Goal: Task Accomplishment & Management: Manage account settings

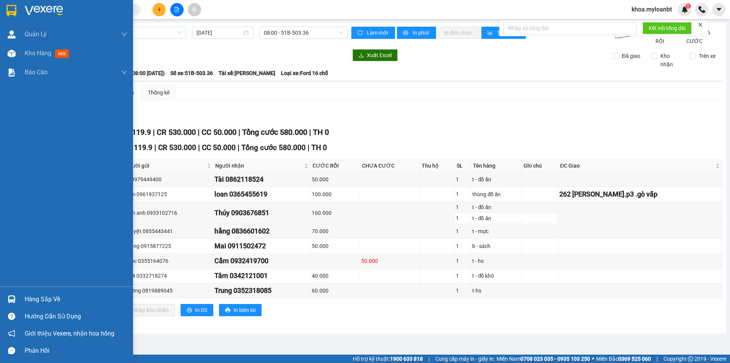
click at [19, 51] on div "Kho hàng mới" at bounding box center [66, 53] width 133 height 19
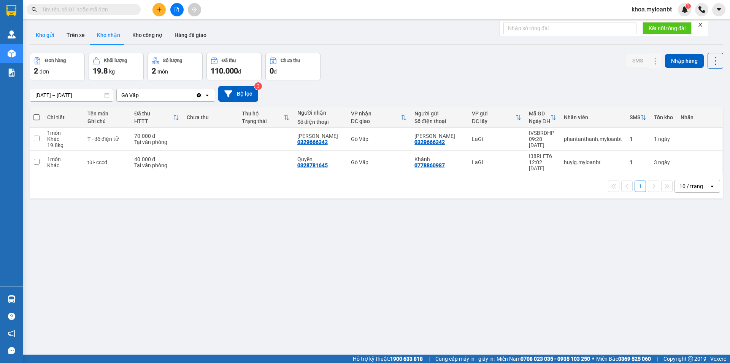
click at [48, 36] on button "Kho gửi" at bounding box center [45, 35] width 31 height 18
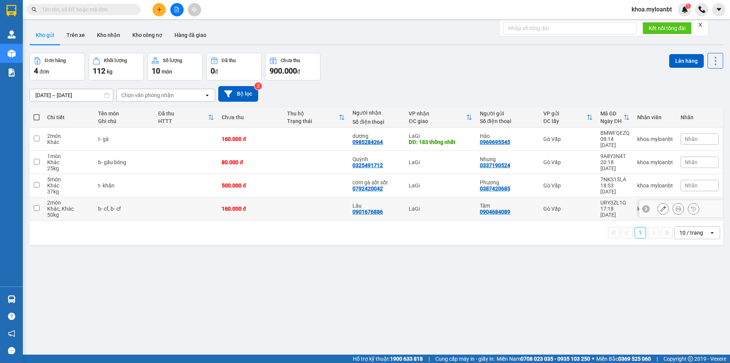
drag, startPoint x: 207, startPoint y: 207, endPoint x: 201, endPoint y: 190, distance: 17.6
click at [197, 199] on td at bounding box center [186, 208] width 64 height 23
checkbox input "true"
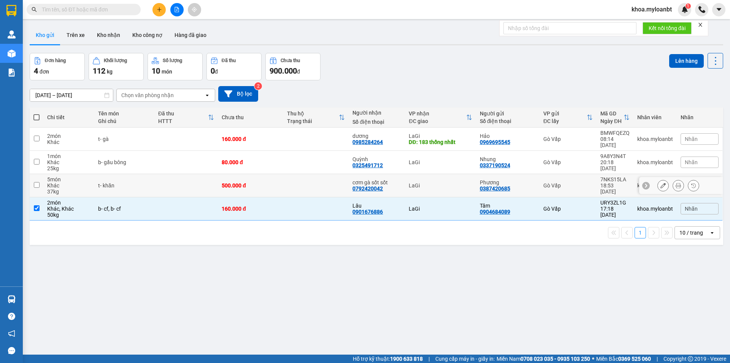
click at [201, 190] on td at bounding box center [186, 185] width 64 height 23
checkbox input "true"
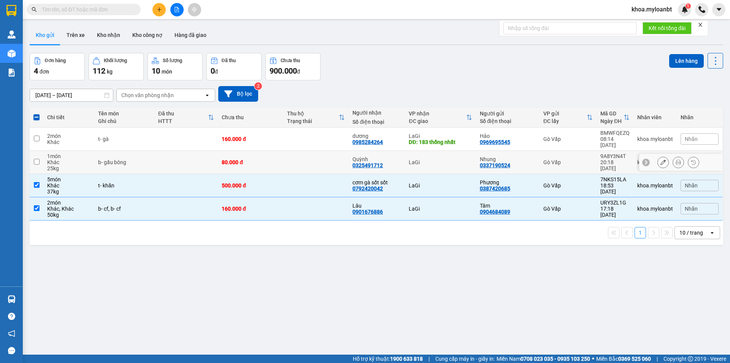
drag, startPoint x: 259, startPoint y: 161, endPoint x: 266, endPoint y: 156, distance: 8.2
click at [265, 157] on td "80.000 đ" at bounding box center [250, 162] width 65 height 23
checkbox input "true"
